Goal: Complete application form

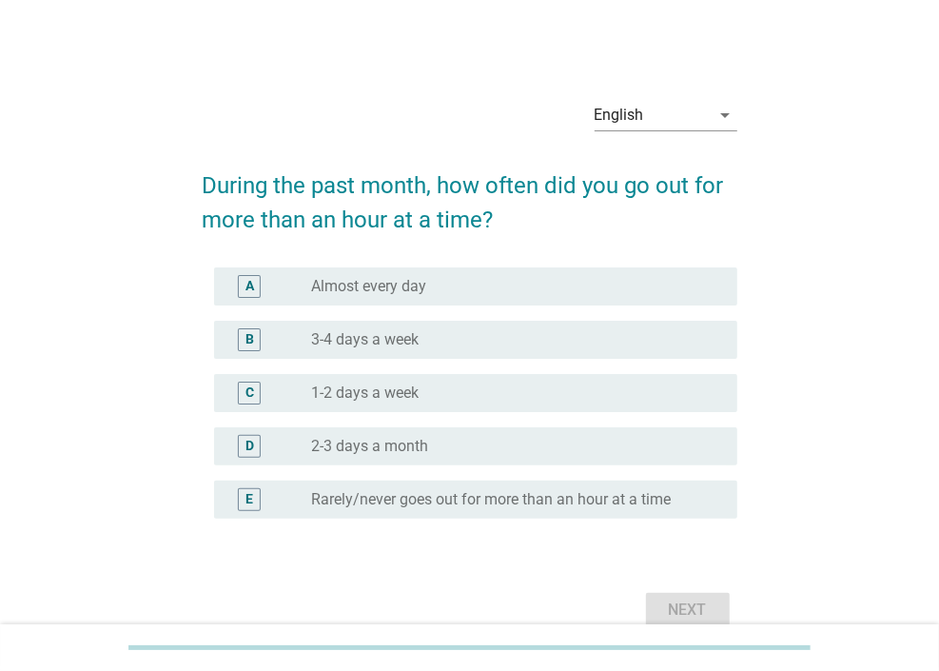
click at [509, 343] on div "radio_button_unchecked 3-4 days a week" at bounding box center [509, 339] width 396 height 19
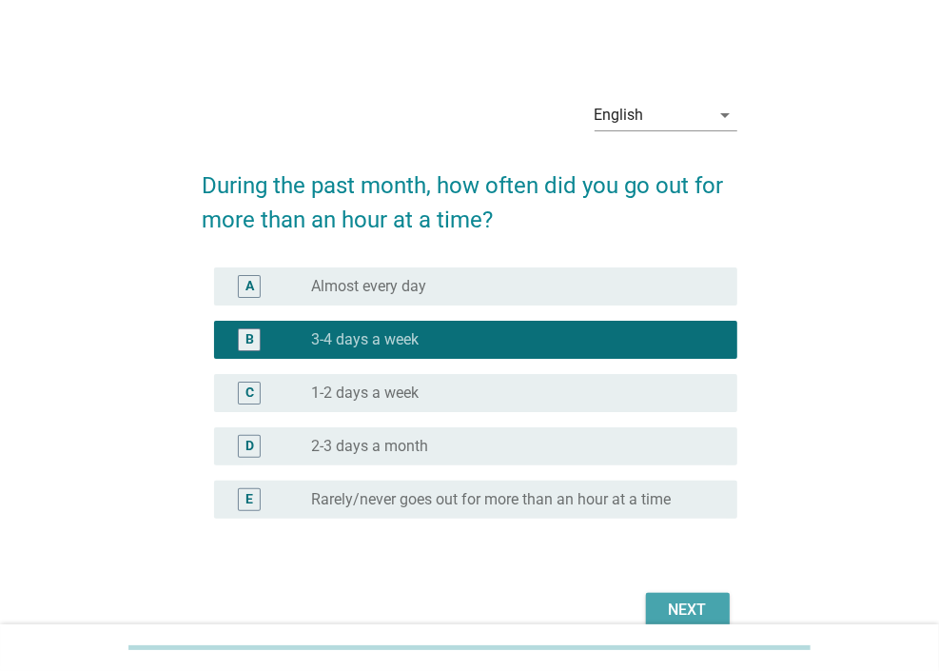
click at [699, 608] on div "Next" at bounding box center [687, 609] width 53 height 23
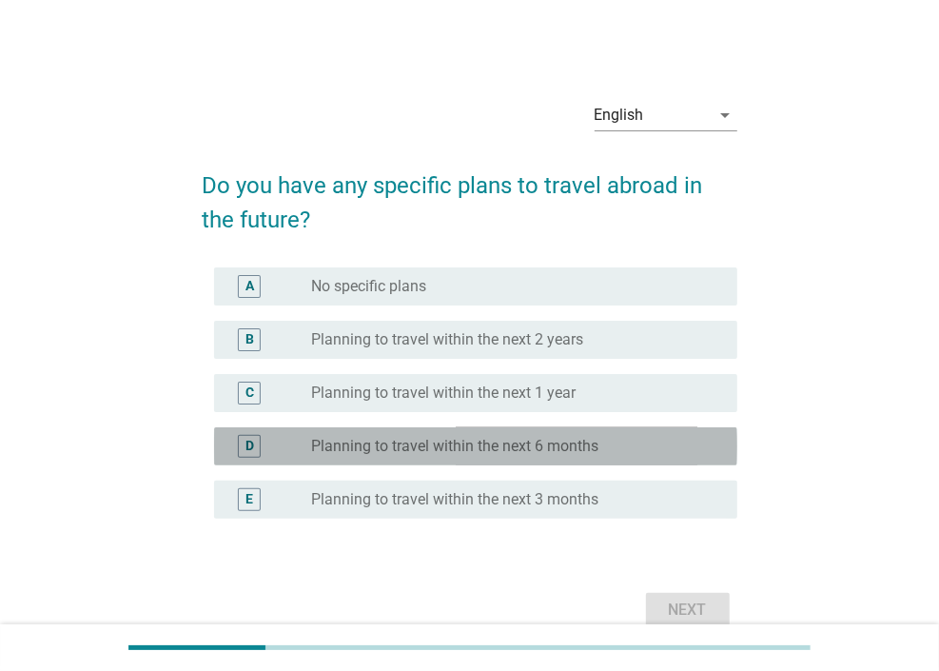
click at [608, 461] on div "D radio_button_unchecked Planning to travel within the next 6 months" at bounding box center [475, 446] width 523 height 38
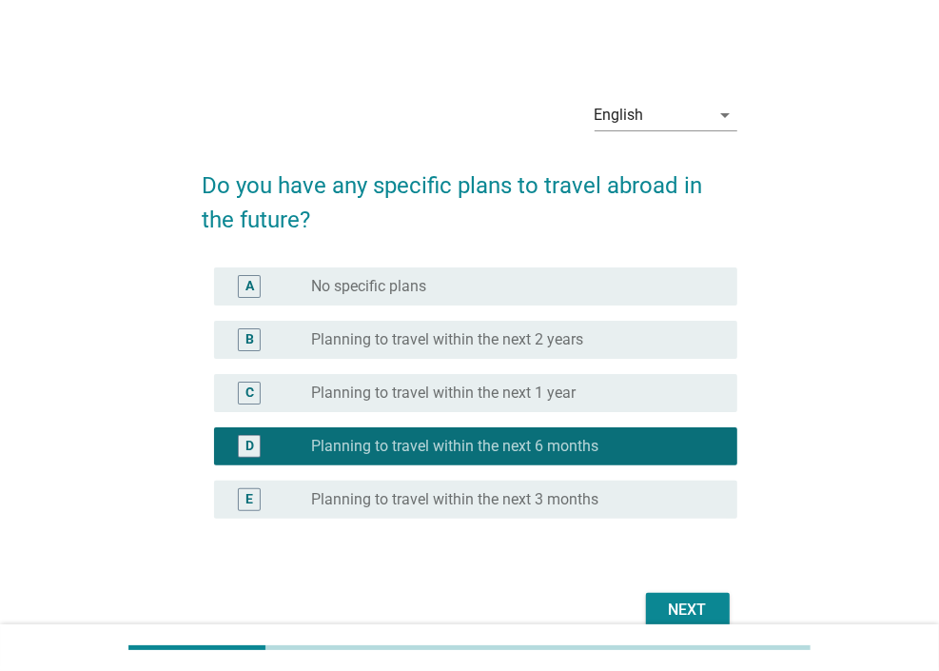
click at [672, 614] on div "Next" at bounding box center [687, 609] width 53 height 23
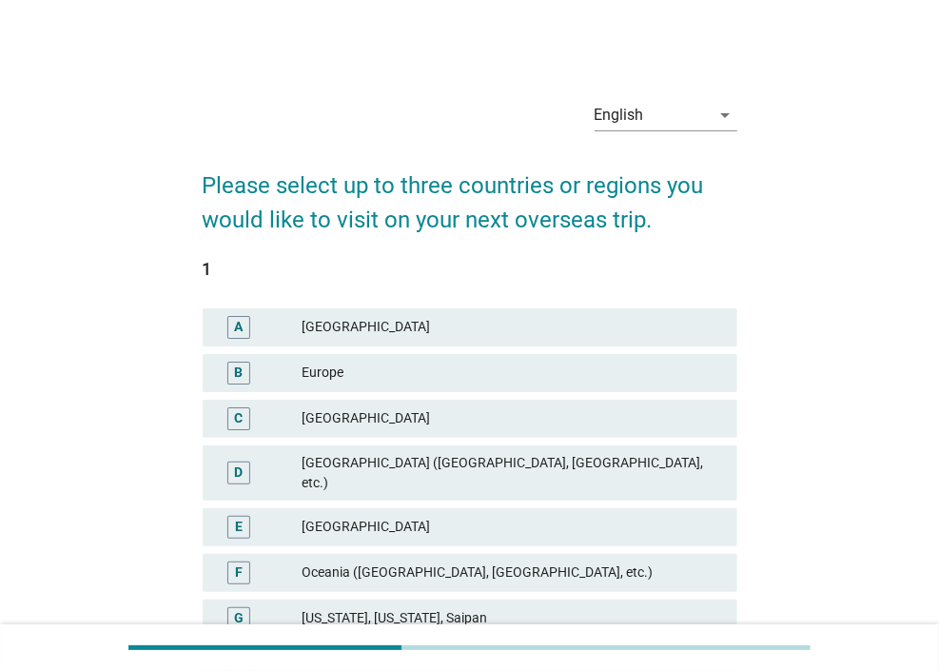
click at [580, 456] on div "[GEOGRAPHIC_DATA] ([GEOGRAPHIC_DATA], [GEOGRAPHIC_DATA], etc.)" at bounding box center [512, 473] width 421 height 40
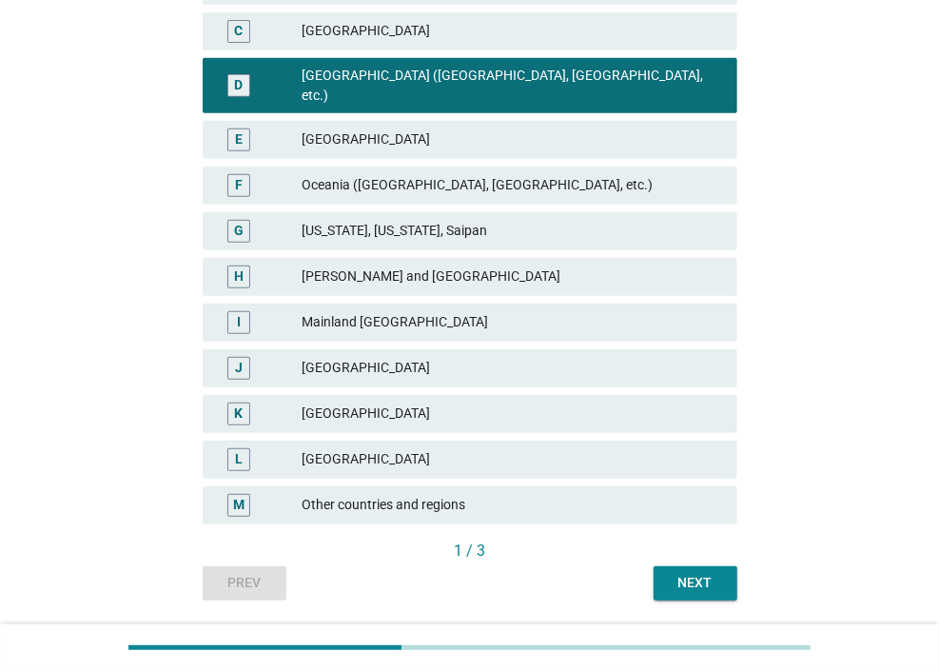
scroll to position [429, 0]
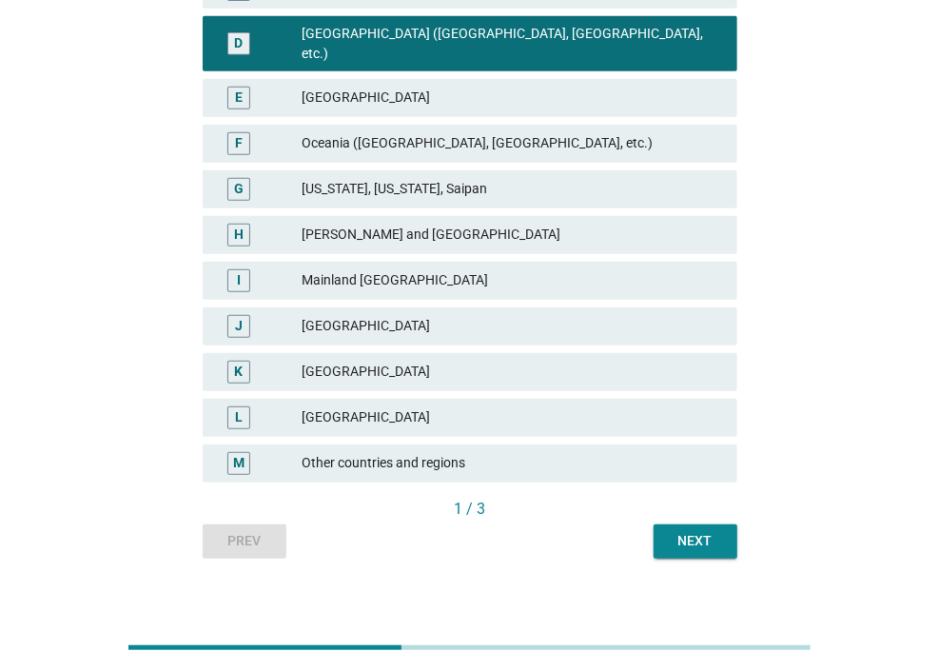
click at [671, 531] on div "Next" at bounding box center [695, 541] width 53 height 20
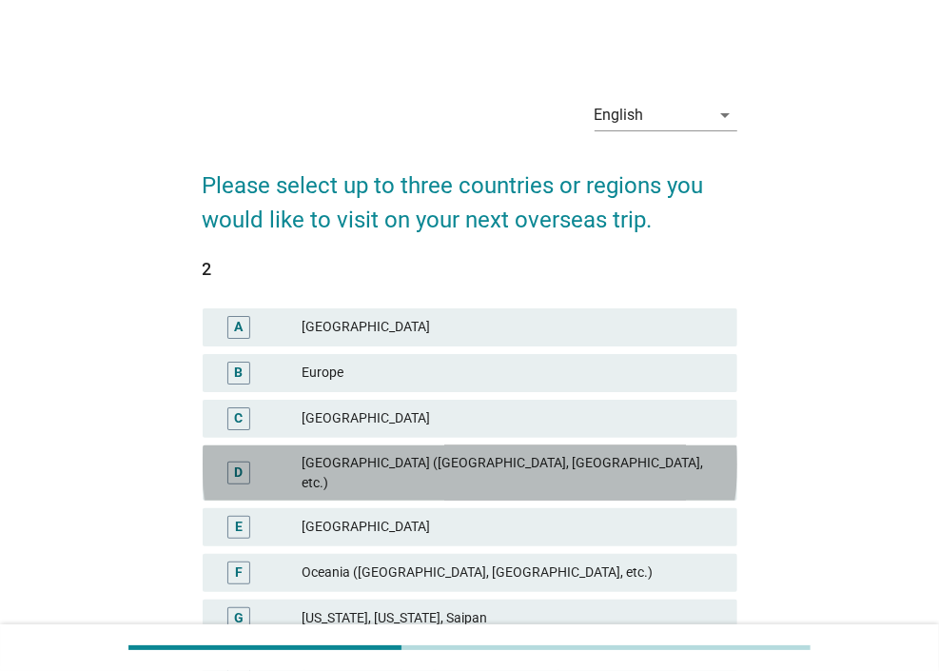
click at [580, 467] on div "[GEOGRAPHIC_DATA] ([GEOGRAPHIC_DATA], [GEOGRAPHIC_DATA], etc.)" at bounding box center [512, 473] width 421 height 40
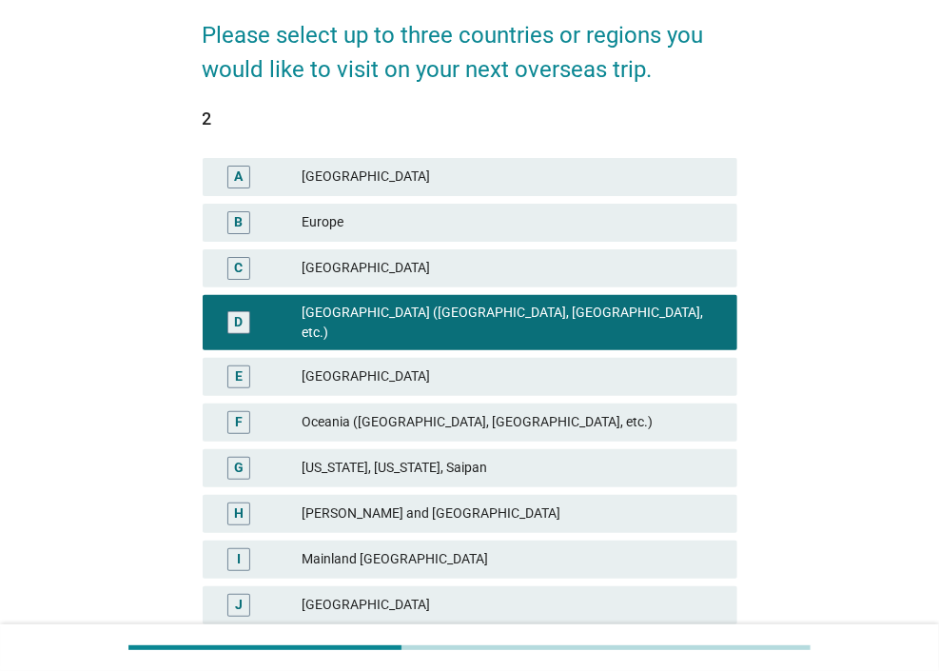
scroll to position [381, 0]
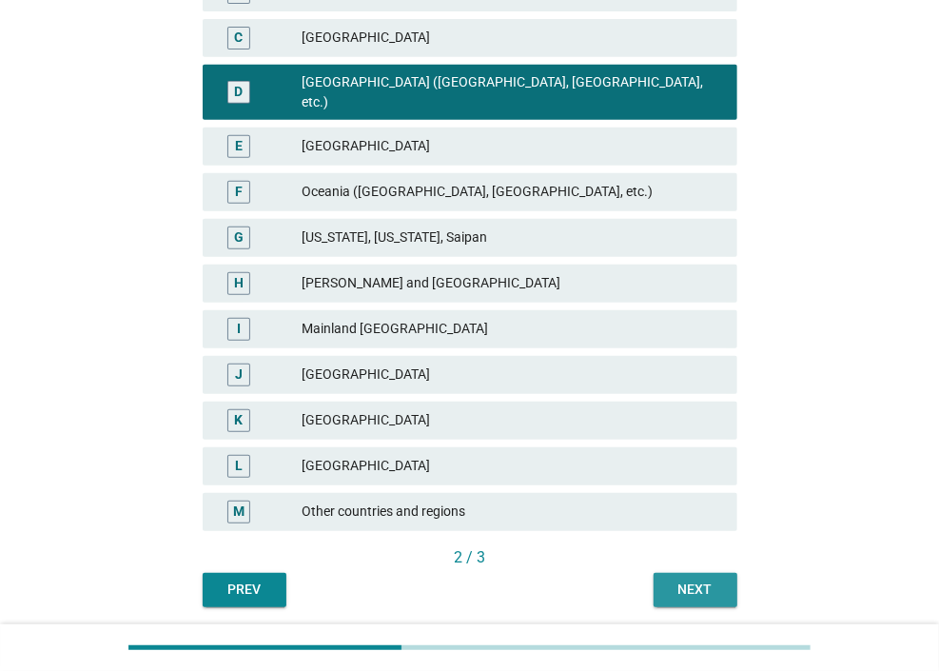
click at [684, 579] on div "Next" at bounding box center [695, 589] width 53 height 20
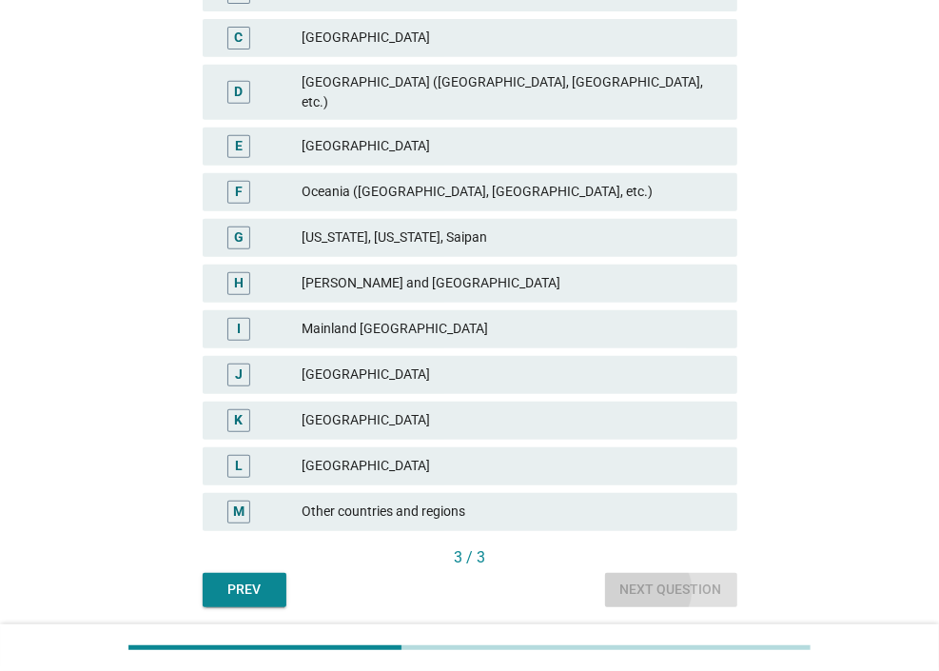
scroll to position [0, 0]
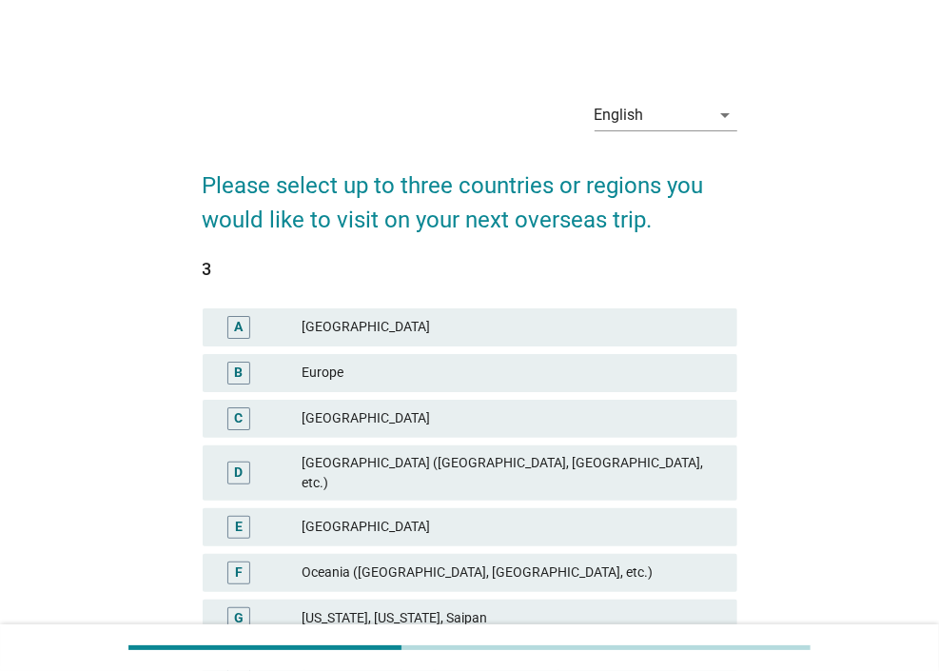
click at [539, 450] on div "D [GEOGRAPHIC_DATA] ([GEOGRAPHIC_DATA], [GEOGRAPHIC_DATA], etc.)" at bounding box center [470, 472] width 535 height 55
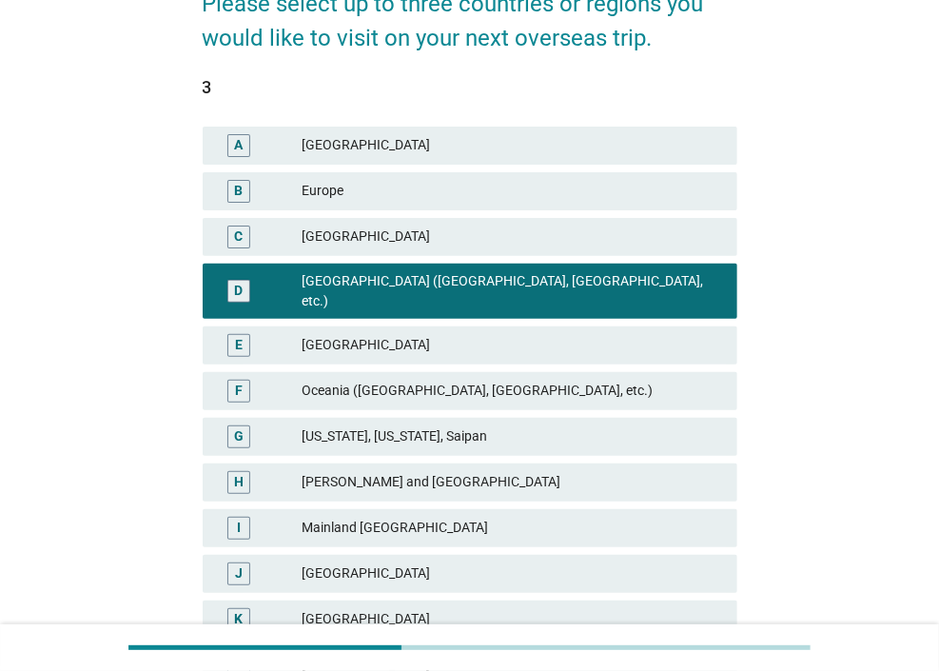
scroll to position [429, 0]
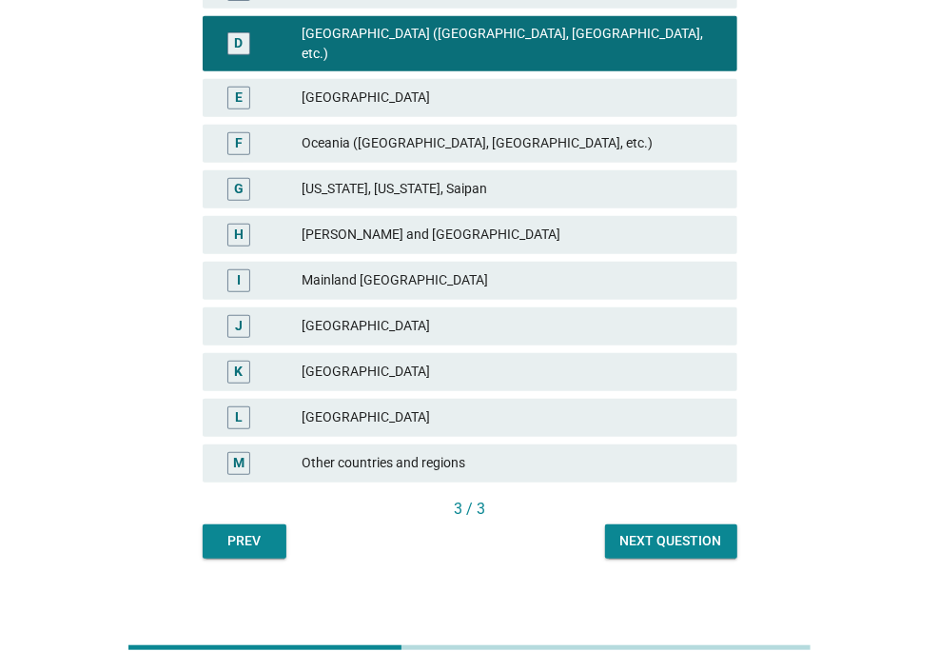
click at [662, 538] on button "Next question" at bounding box center [671, 541] width 132 height 34
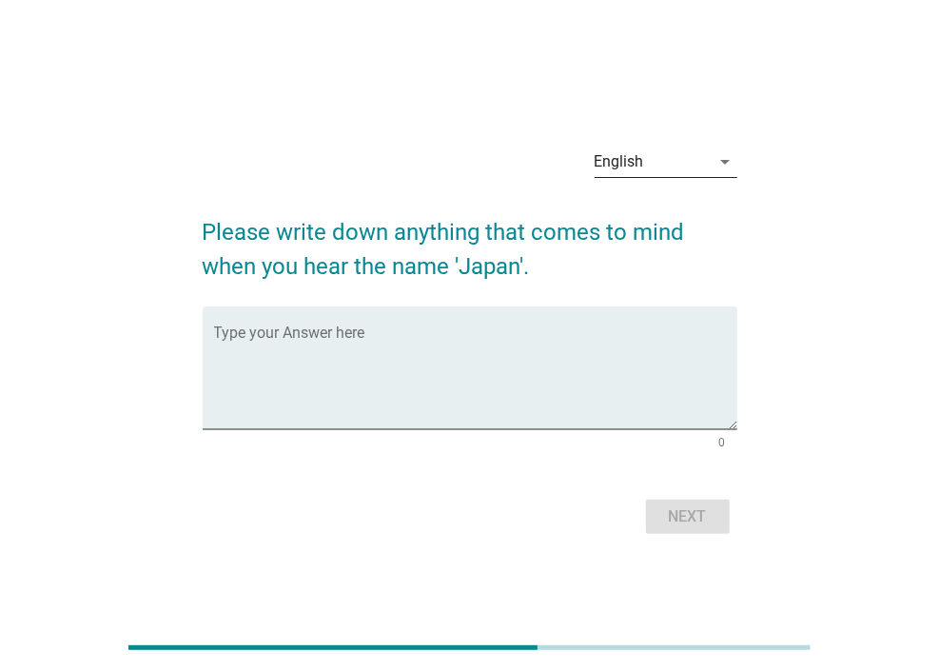
click at [649, 168] on div "English" at bounding box center [653, 162] width 116 height 30
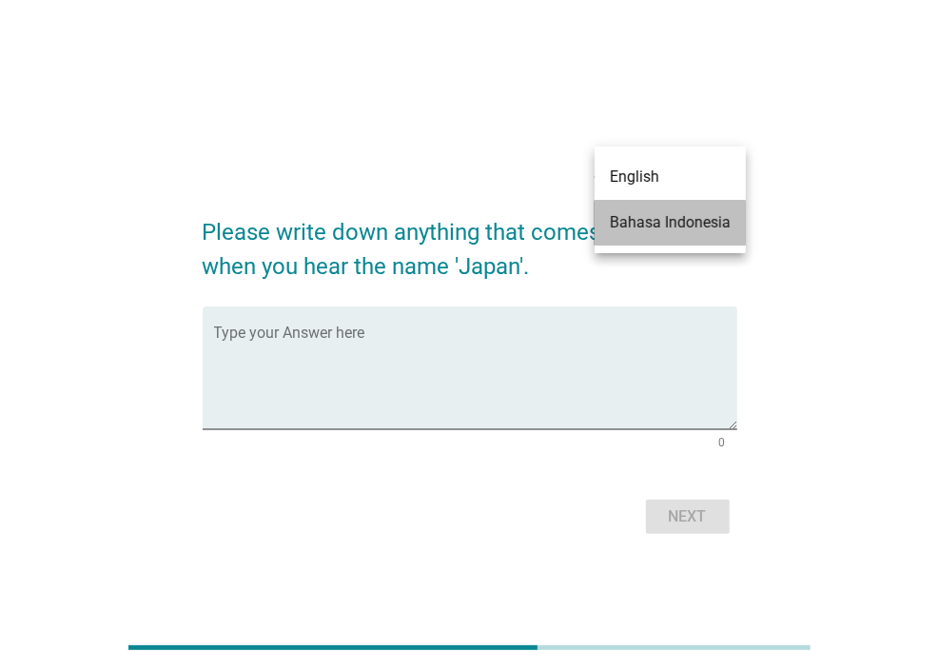
click at [666, 225] on div "Bahasa Indonesia" at bounding box center [670, 222] width 121 height 23
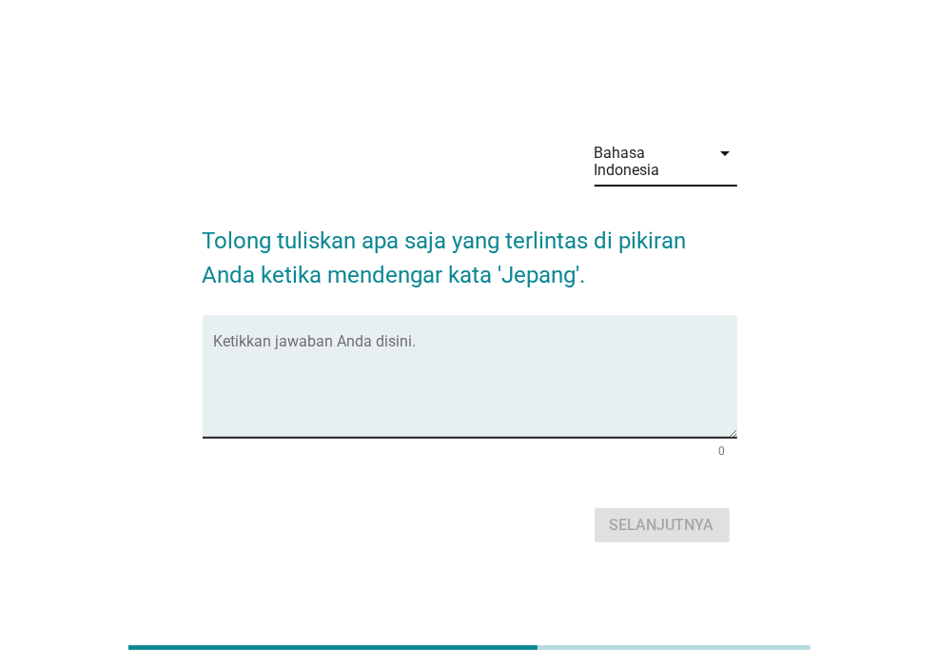
click at [450, 397] on textarea "Ketikkan jawaban Anda disini." at bounding box center [475, 388] width 523 height 100
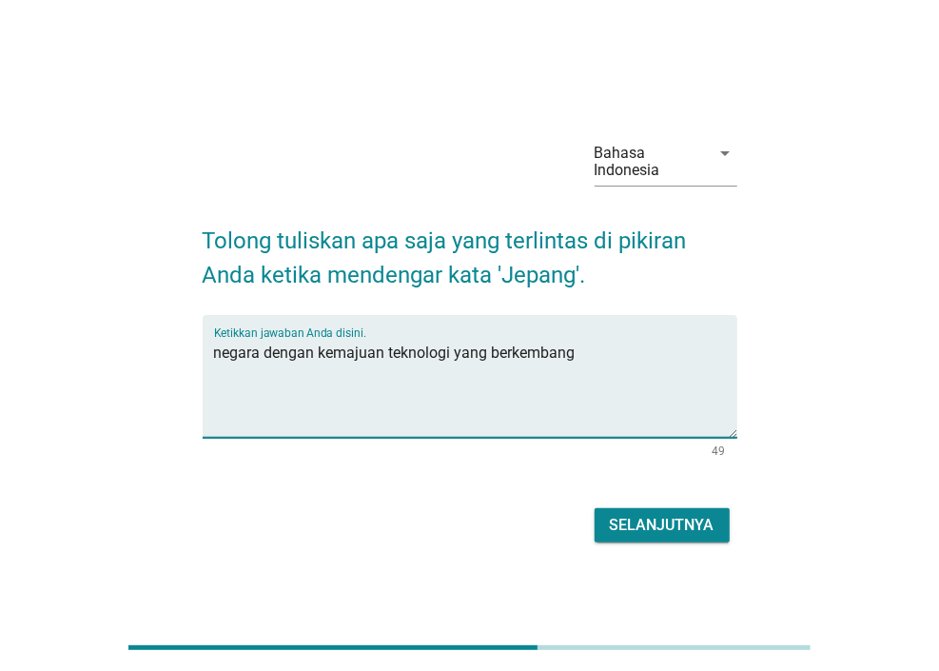
type textarea "negara dengan kemajuan teknologi yang berkembang"
click at [612, 510] on button "Selanjutnya" at bounding box center [662, 525] width 135 height 34
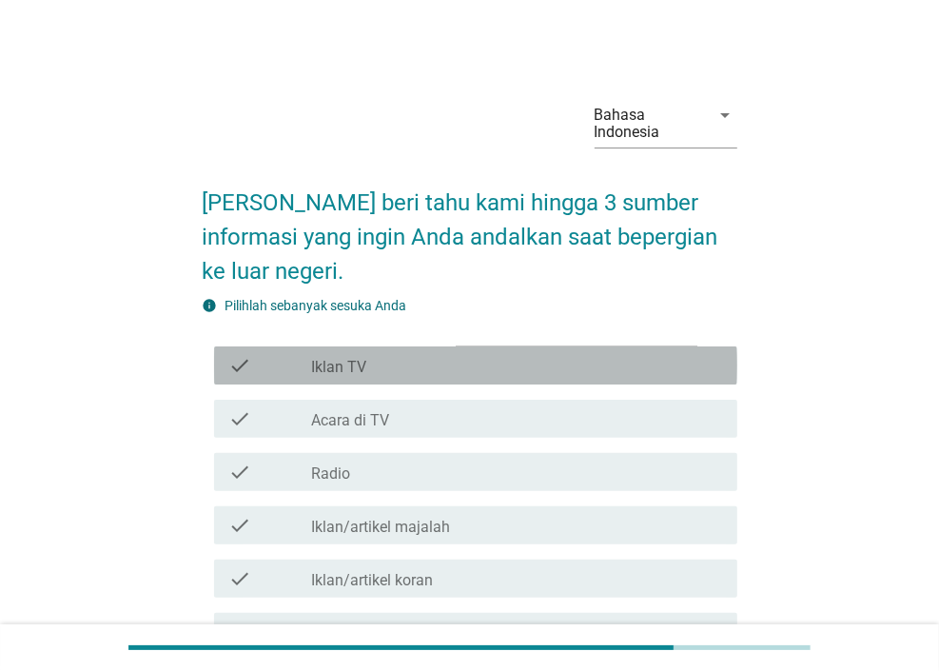
click at [485, 368] on div "check_box_outline_blank Iklan TV" at bounding box center [516, 365] width 411 height 23
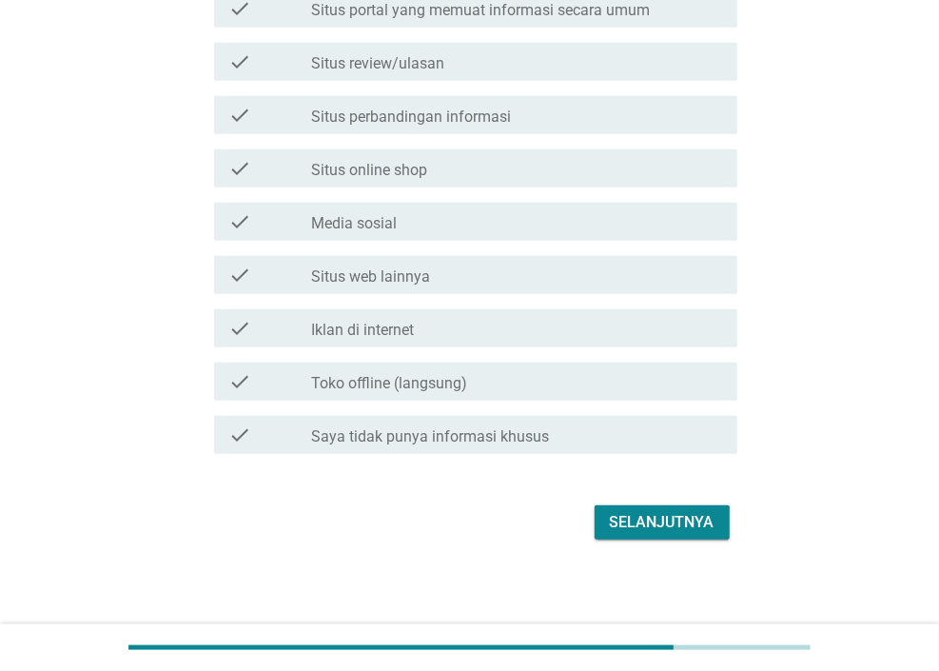
scroll to position [681, 0]
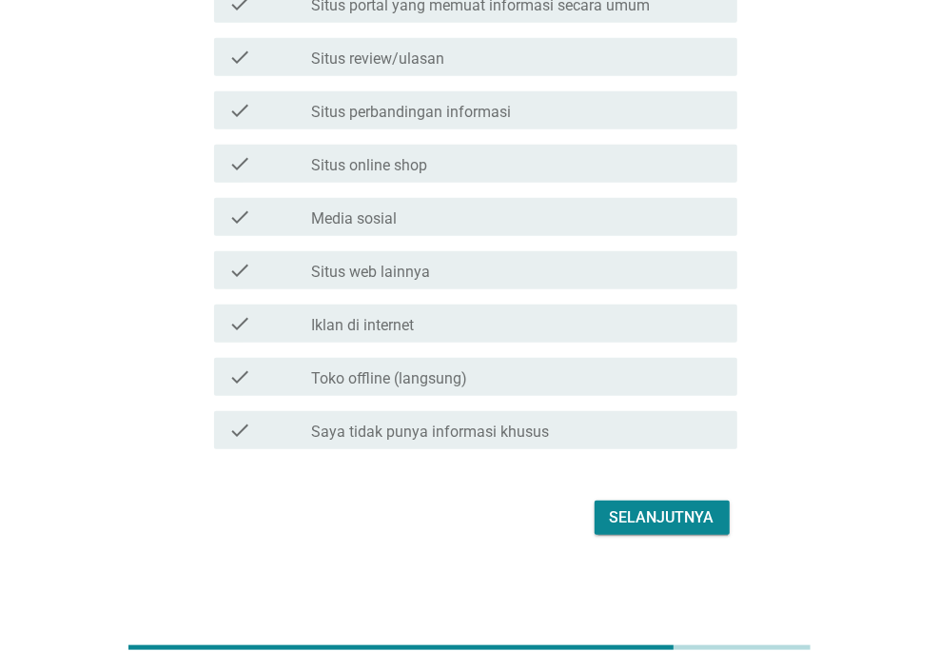
click at [657, 520] on div "Selanjutnya" at bounding box center [662, 517] width 105 height 23
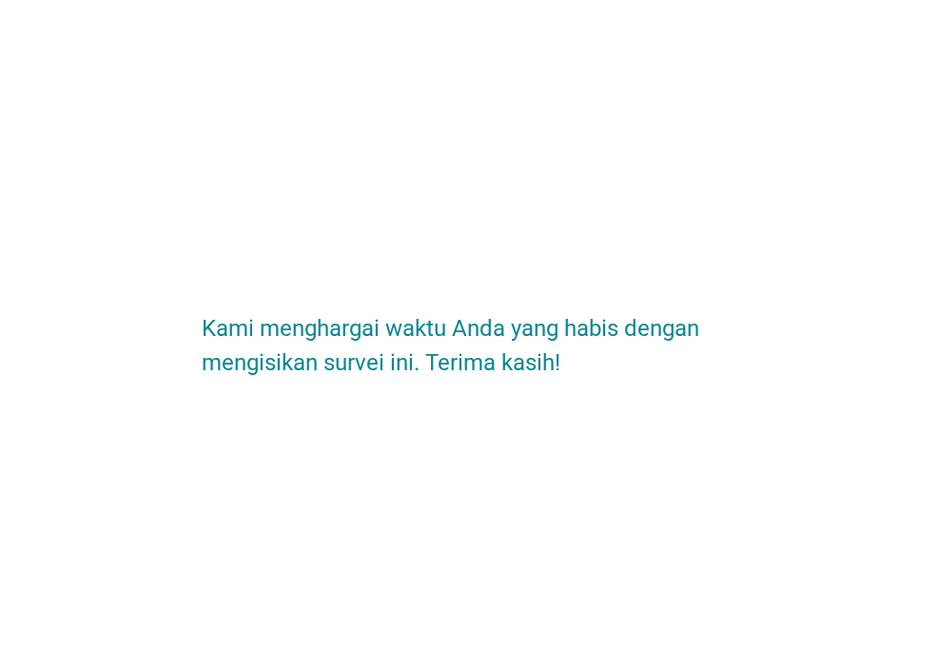
scroll to position [0, 0]
